Goal: Use online tool/utility: Use online tool/utility

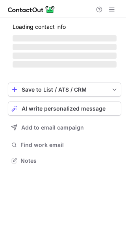
scroll to position [160, 126]
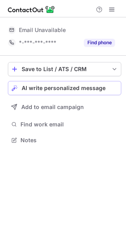
scroll to position [134, 126]
